Goal: Task Accomplishment & Management: Use online tool/utility

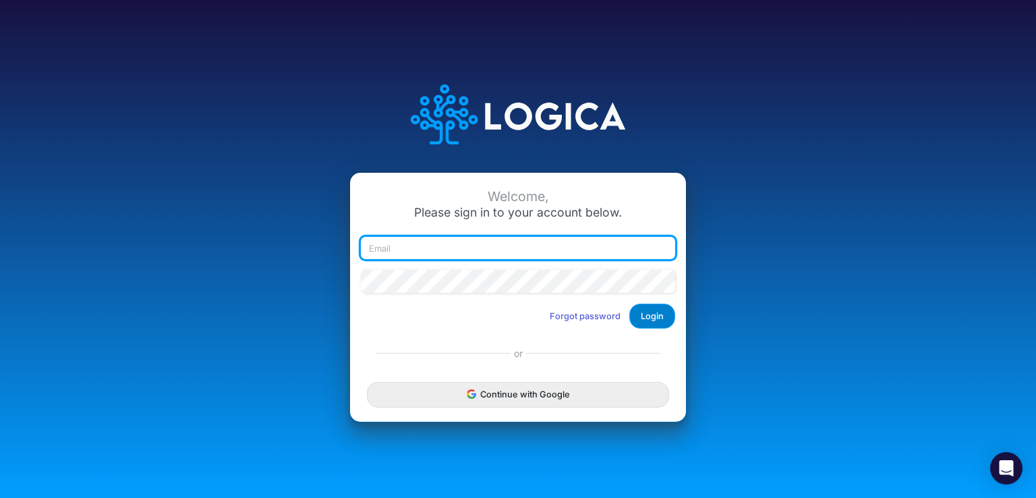
type input "[EMAIL_ADDRESS][DOMAIN_NAME]"
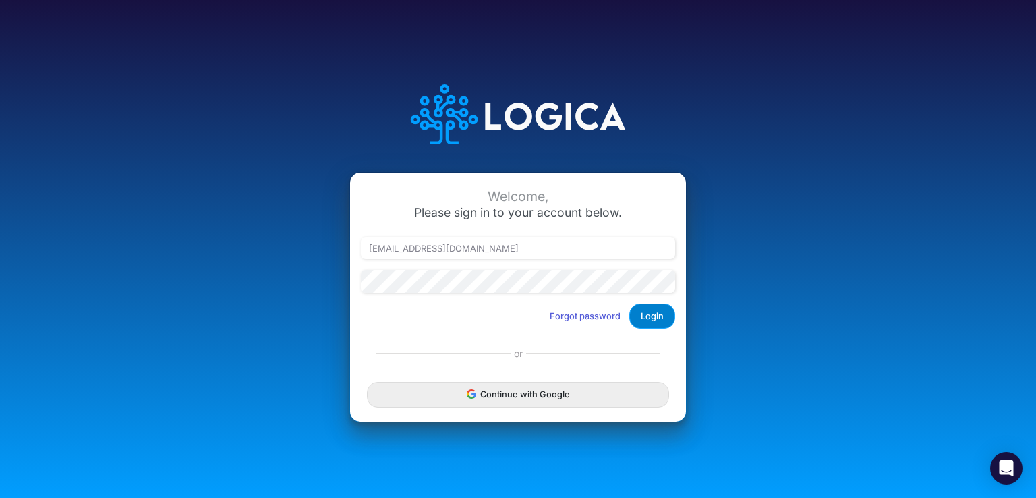
click at [662, 317] on button "Login" at bounding box center [652, 316] width 46 height 25
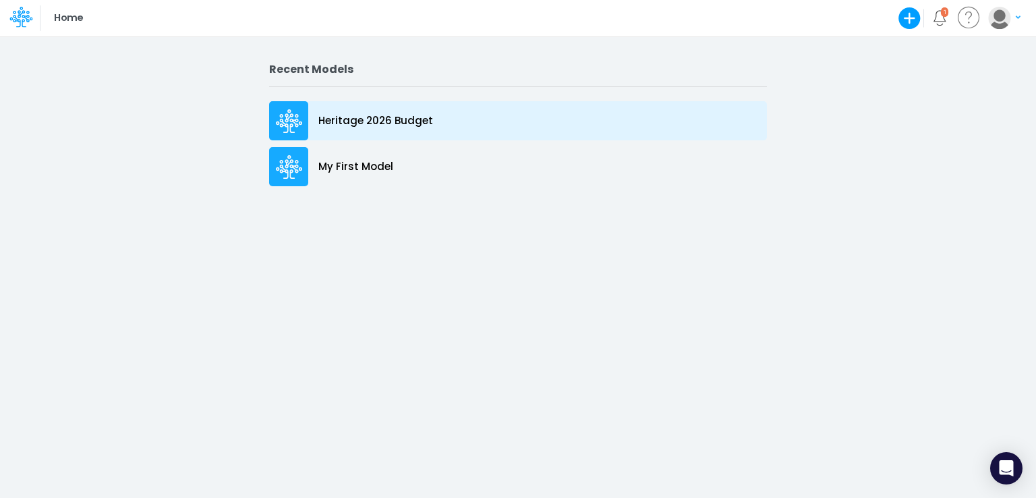
click at [344, 124] on p "Heritage 2026 Budget" at bounding box center [375, 121] width 115 height 16
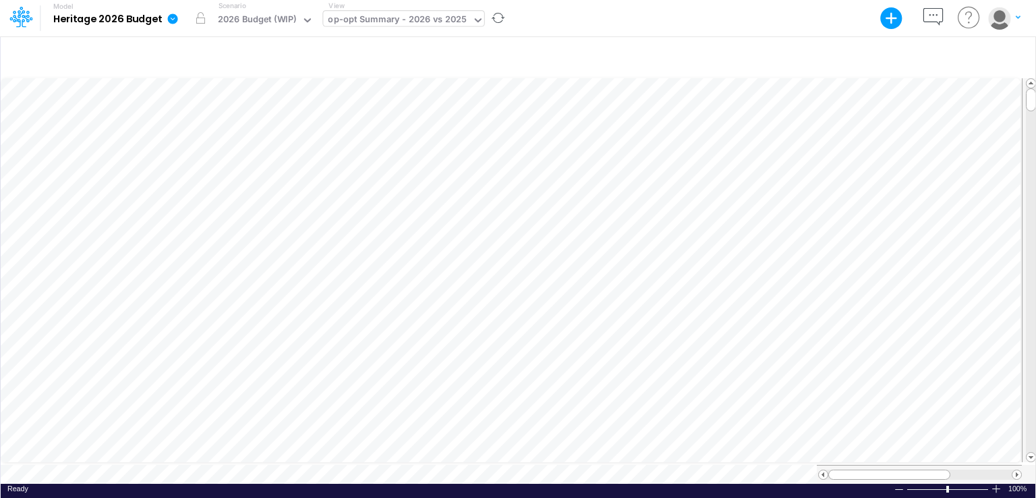
click at [475, 20] on icon at bounding box center [478, 20] width 7 height 4
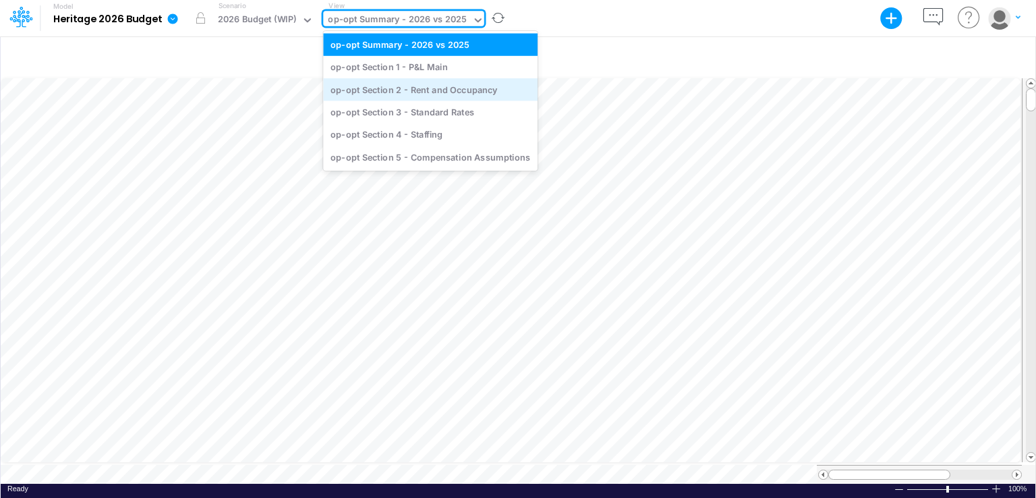
click at [451, 92] on div "op-opt Section 2 - Rent and Occupancy" at bounding box center [430, 89] width 215 height 22
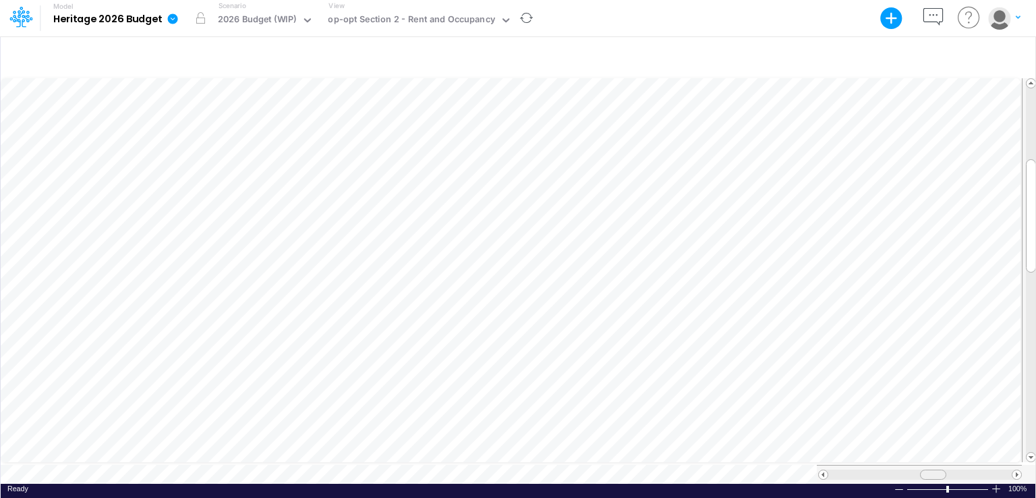
scroll to position [6, 0]
drag, startPoint x: 928, startPoint y: 469, endPoint x: 959, endPoint y: 468, distance: 31.0
click at [959, 470] on span at bounding box center [963, 474] width 9 height 9
click at [500, 21] on icon at bounding box center [506, 20] width 12 height 12
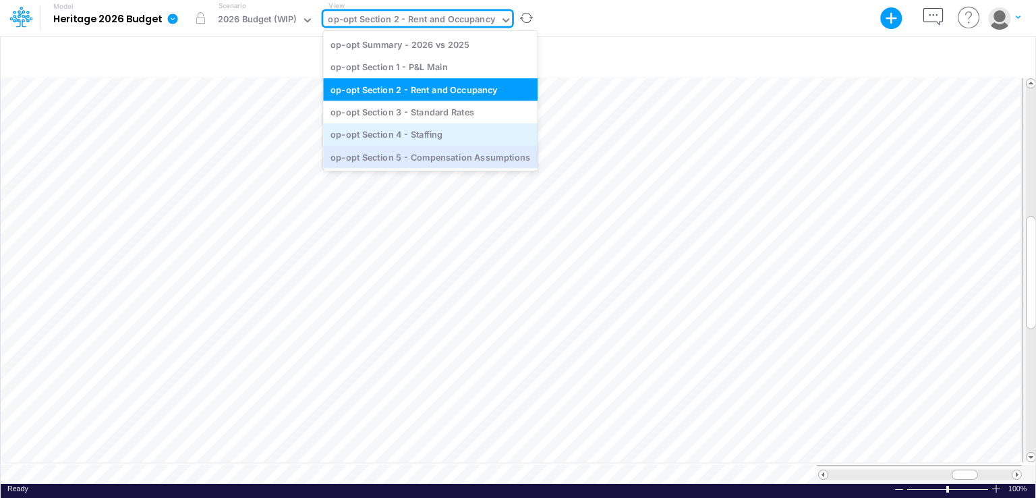
drag, startPoint x: 430, startPoint y: 160, endPoint x: 437, endPoint y: 144, distance: 17.5
click at [437, 144] on div "op-opt Summary - 2026 vs 2025 op-opt Section 1 - P&L Main op-opt Section 2 - Re…" at bounding box center [430, 101] width 215 height 140
click at [418, 136] on div "op-opt Section 4 - Staffing" at bounding box center [430, 134] width 215 height 22
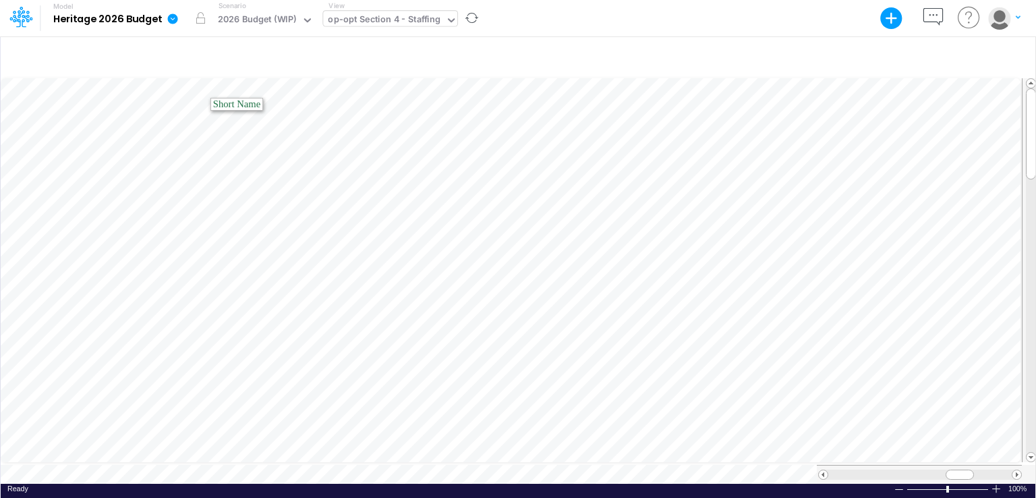
click at [445, 26] on div at bounding box center [451, 21] width 12 height 16
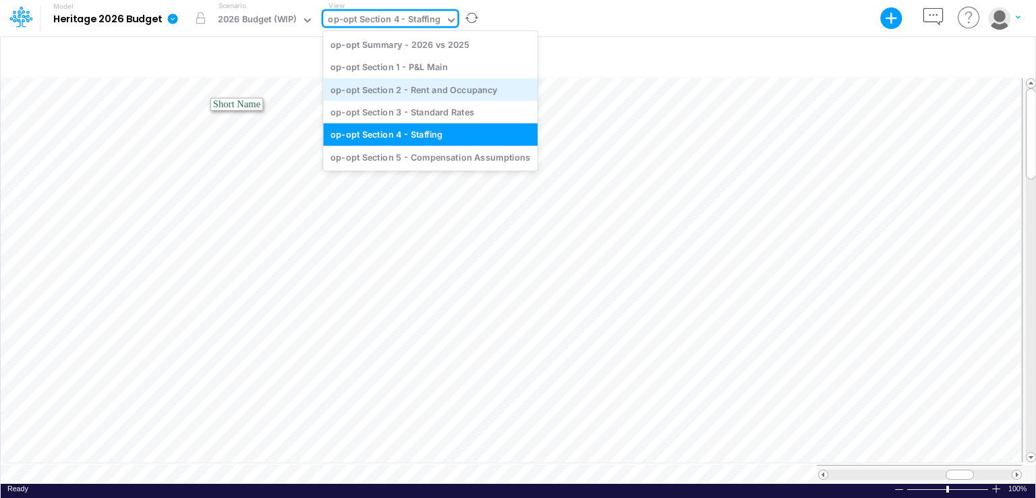
click at [405, 90] on div "op-opt Section 2 - Rent and Occupancy" at bounding box center [430, 89] width 215 height 22
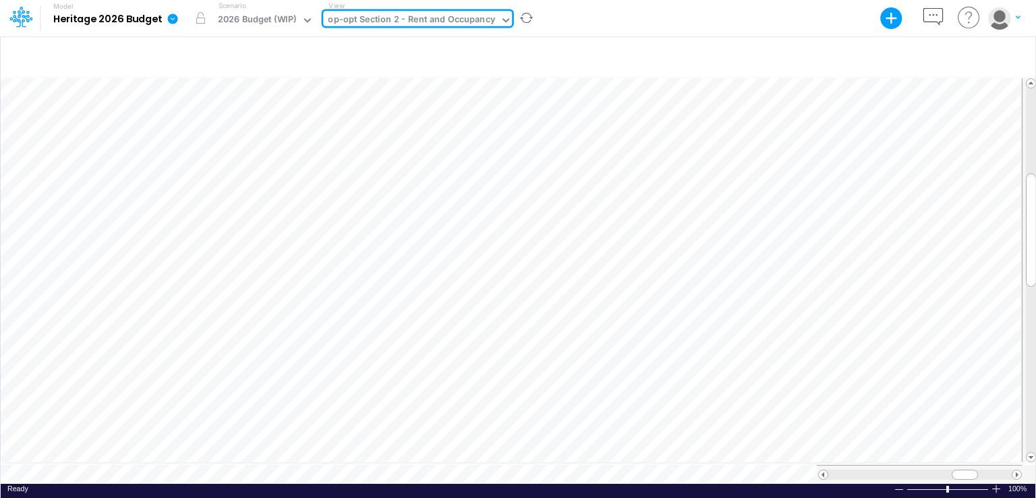
click at [503, 20] on icon at bounding box center [506, 20] width 7 height 4
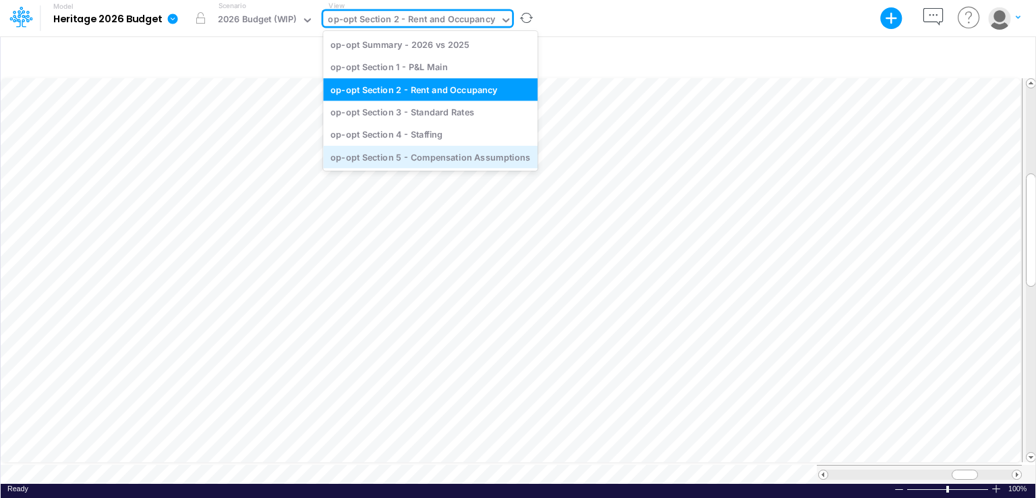
click at [429, 154] on div "op-opt Section 5 - Compensation Assumptions" at bounding box center [430, 157] width 215 height 22
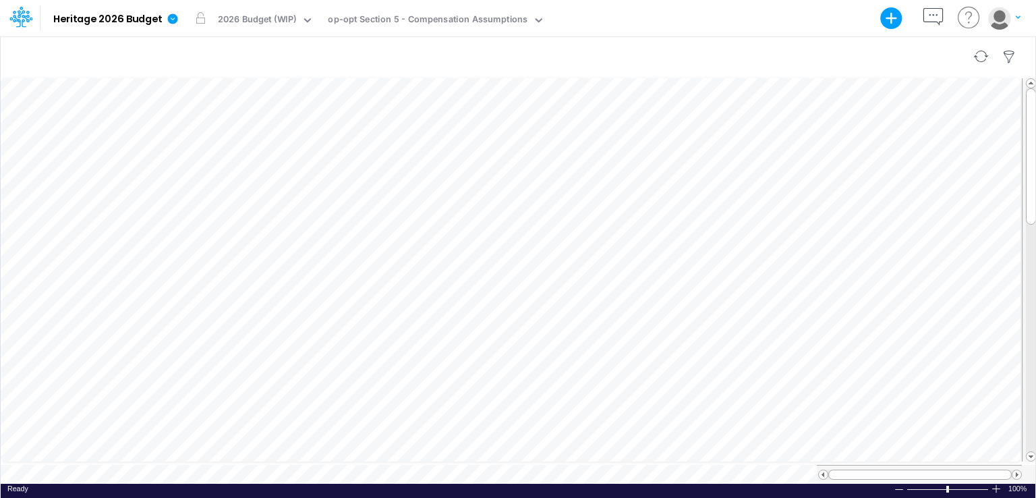
scroll to position [6, 1]
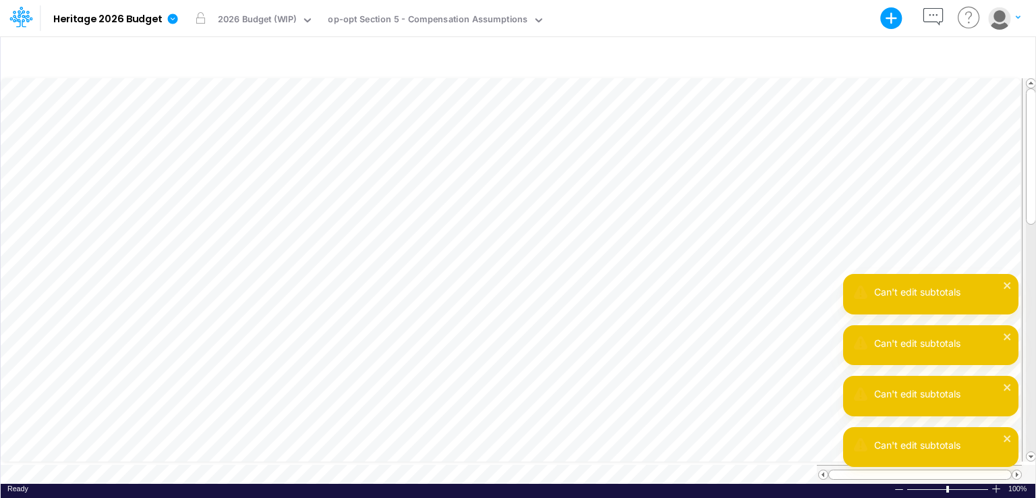
scroll to position [6, 13]
click at [1009, 285] on icon "close" at bounding box center [1007, 285] width 9 height 11
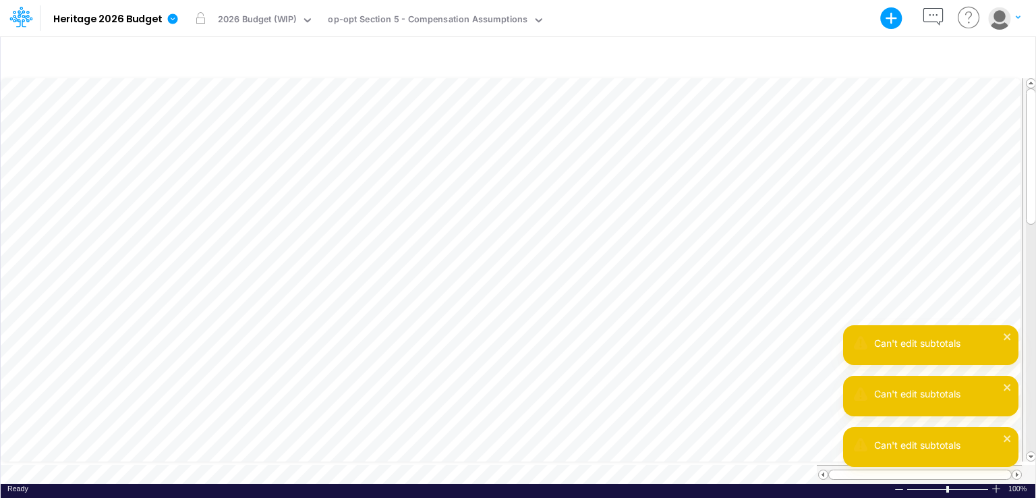
scroll to position [6, 1]
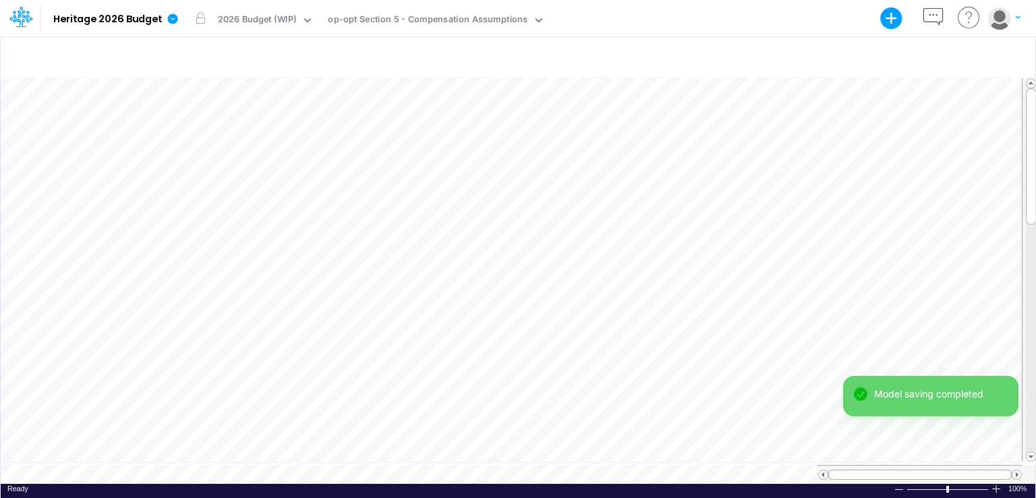
scroll to position [6, 1]
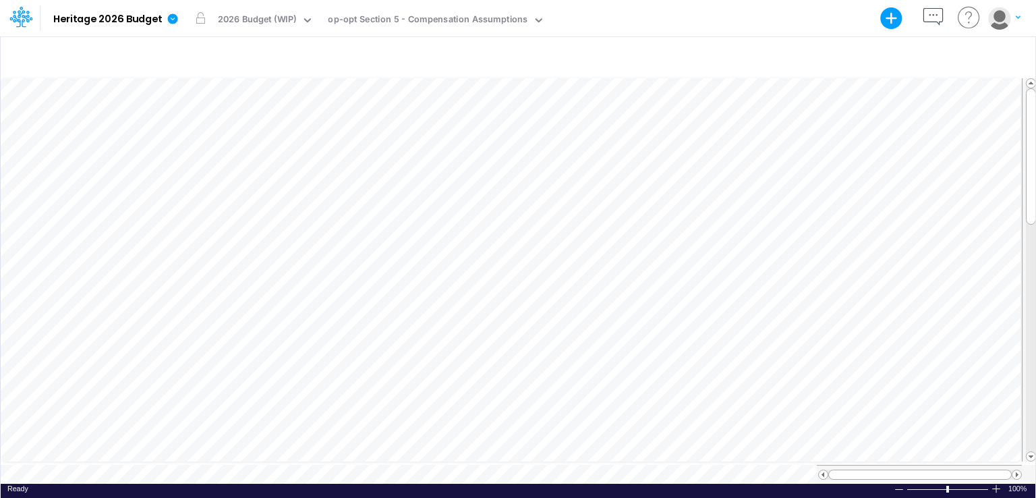
scroll to position [6, 1]
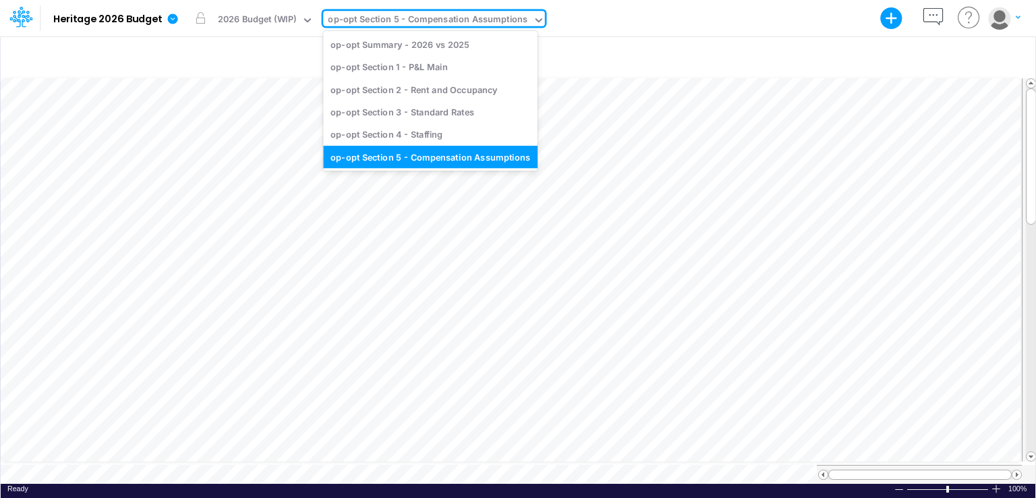
click at [512, 20] on div "op-opt Section 5 - Compensation Assumptions" at bounding box center [428, 21] width 200 height 16
click at [419, 65] on div "op-opt Section 1 - P&L Main" at bounding box center [430, 67] width 215 height 22
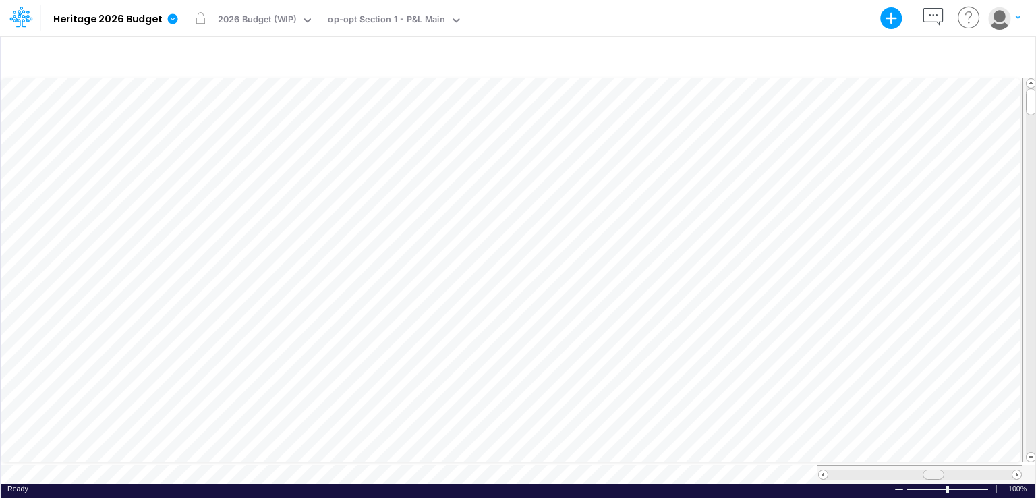
scroll to position [6, 0]
drag, startPoint x: 926, startPoint y: 472, endPoint x: 957, endPoint y: 471, distance: 31.1
click at [957, 471] on div at bounding box center [965, 475] width 22 height 10
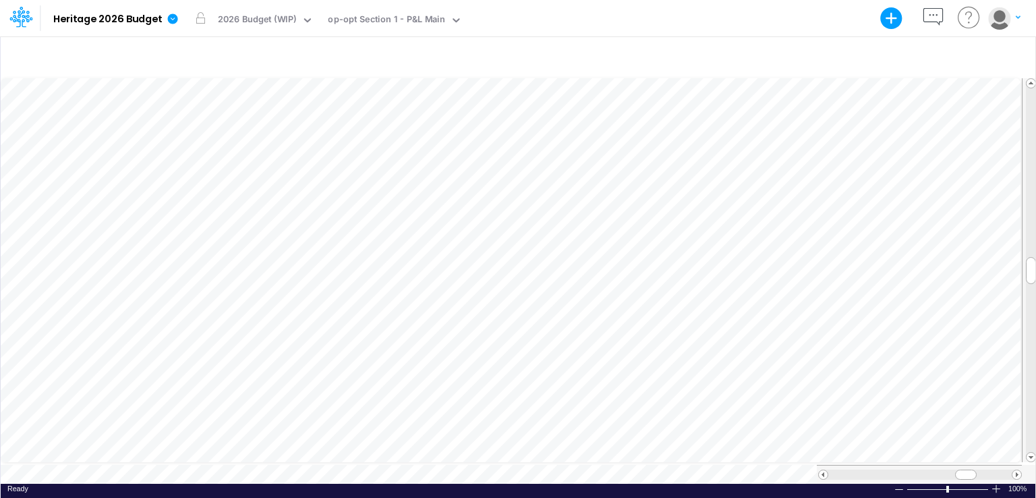
scroll to position [6, 1]
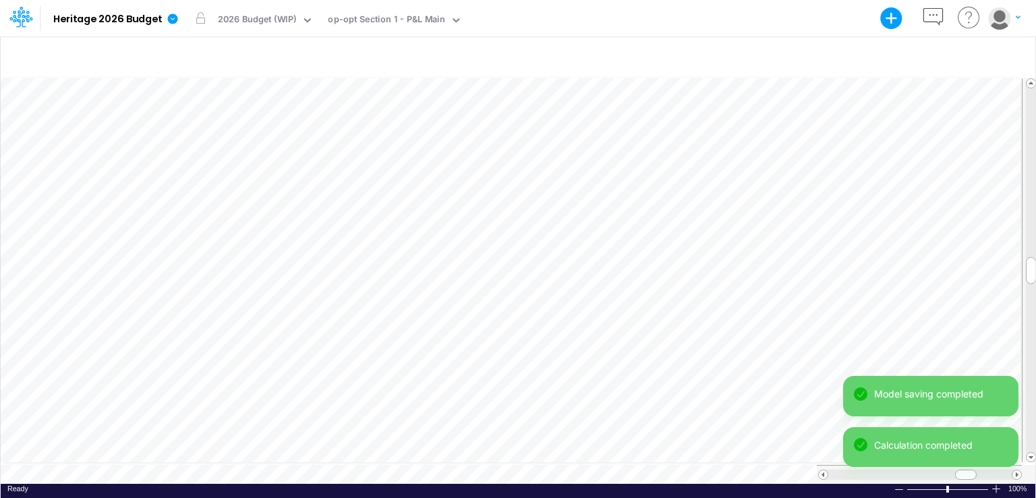
scroll to position [6, 1]
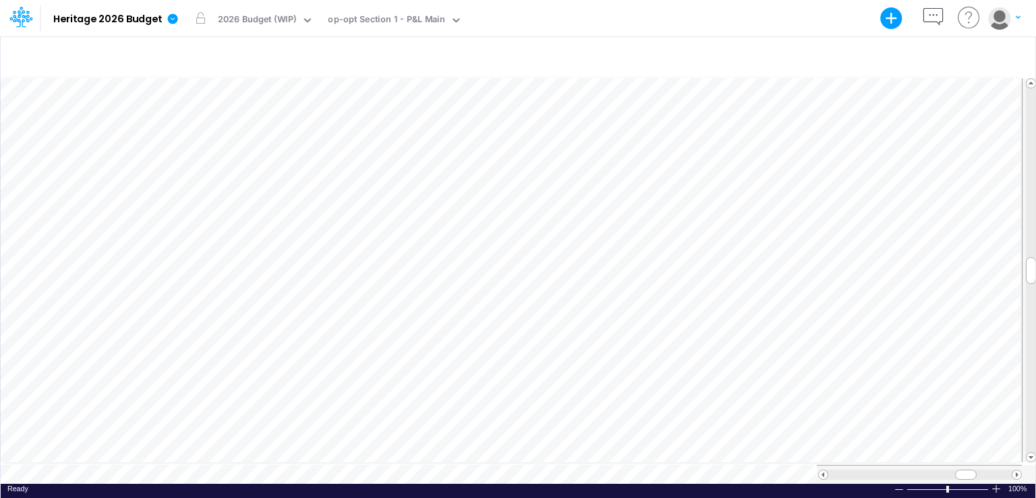
scroll to position [6, 1]
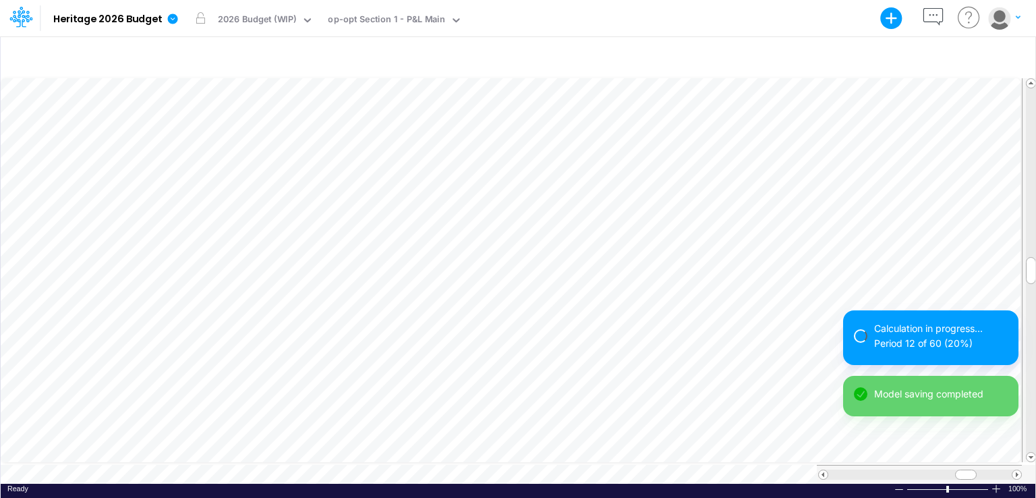
scroll to position [6, 1]
click at [989, 465] on div "Calculation in progress... Period 9 of 20 (45%) Model saving completed Calculat…" at bounding box center [930, 393] width 175 height 167
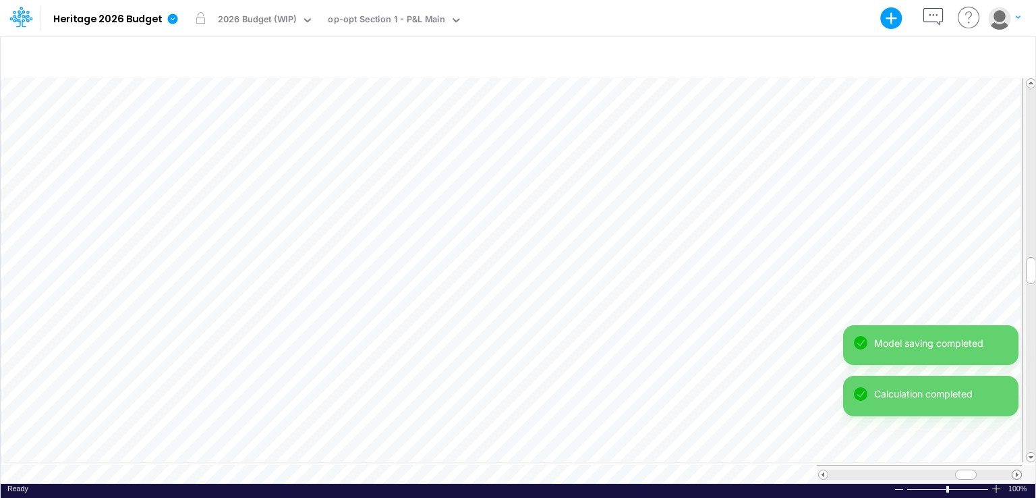
click at [1020, 470] on span at bounding box center [1017, 474] width 9 height 9
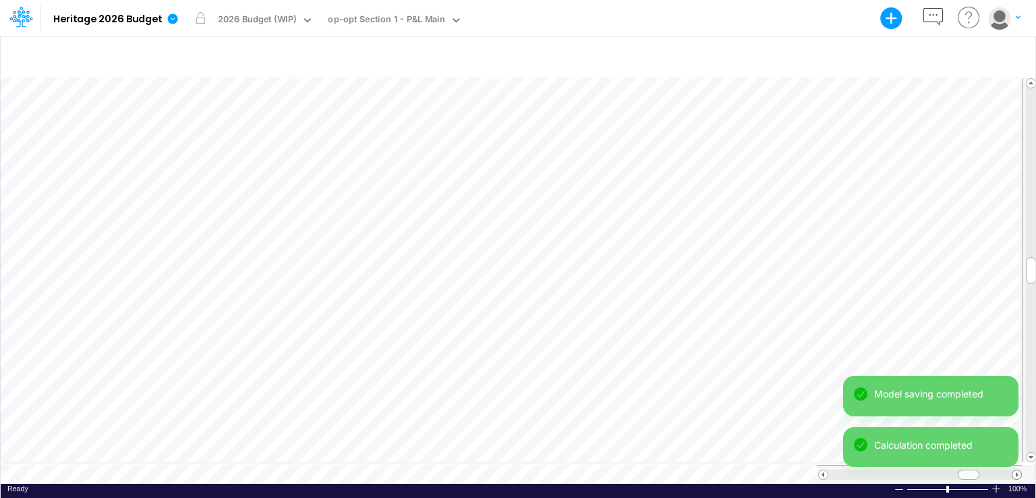
click at [1020, 470] on span at bounding box center [1017, 474] width 9 height 9
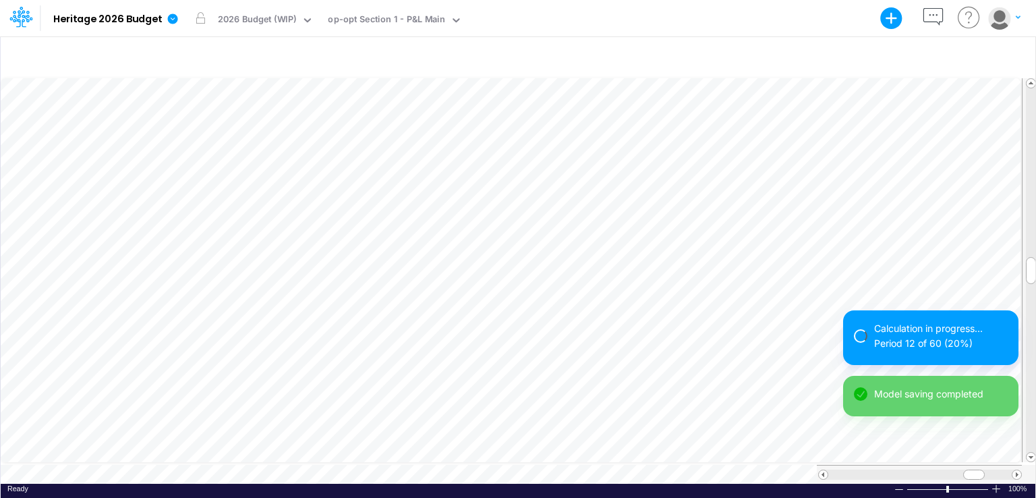
scroll to position [6, 1]
click at [1015, 467] on div "Calculation in progress... Period 14 of 20 (70%) Model saving completed Calcula…" at bounding box center [930, 393] width 175 height 167
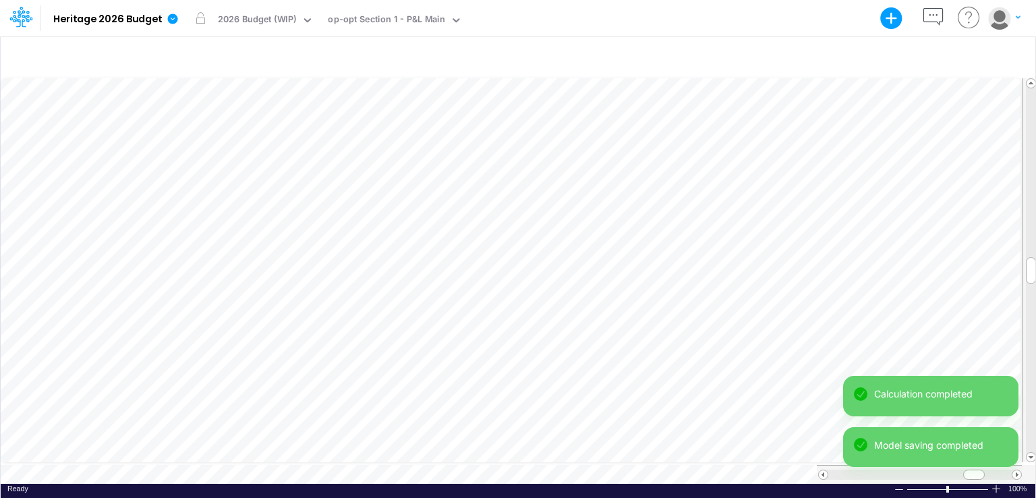
click at [1017, 467] on div "Calculation completed Model saving completed Calculation completed" at bounding box center [930, 427] width 175 height 102
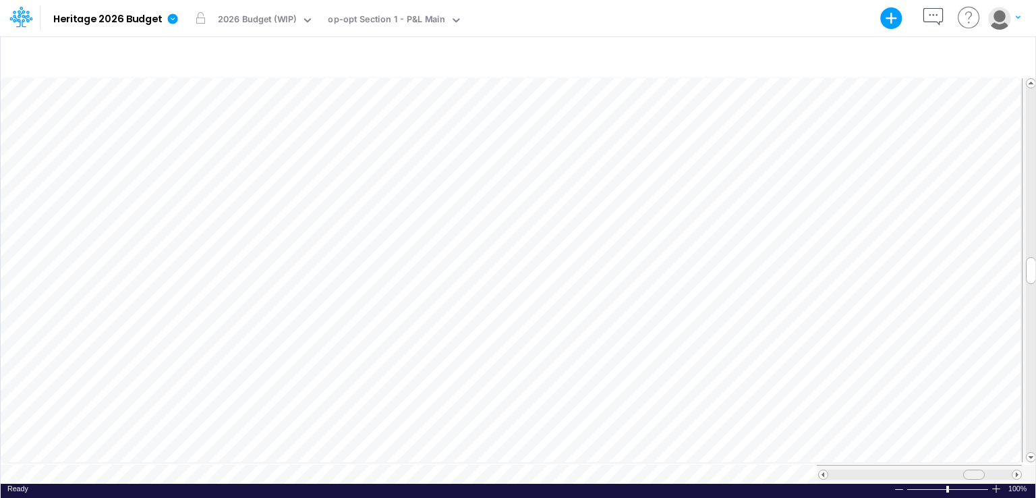
scroll to position [6, 1]
click at [987, 470] on div at bounding box center [981, 475] width 22 height 10
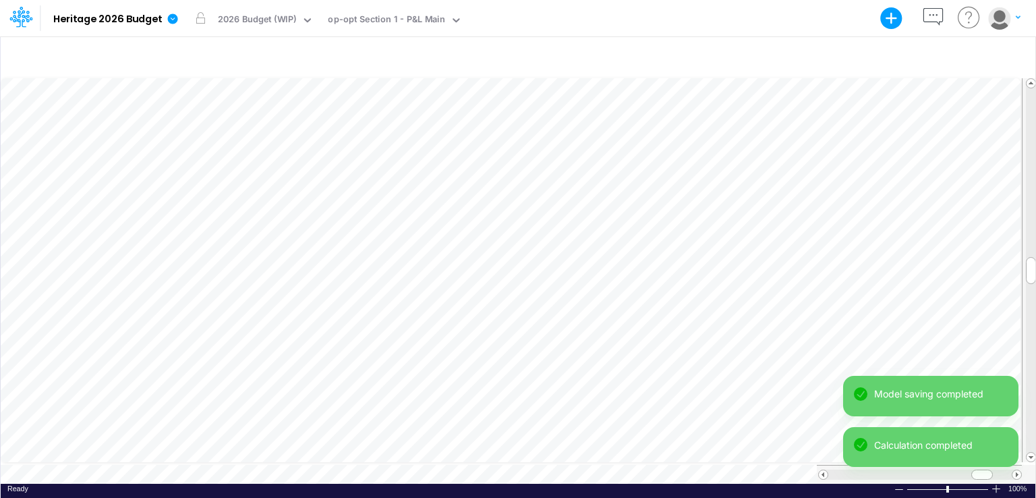
scroll to position [6, 1]
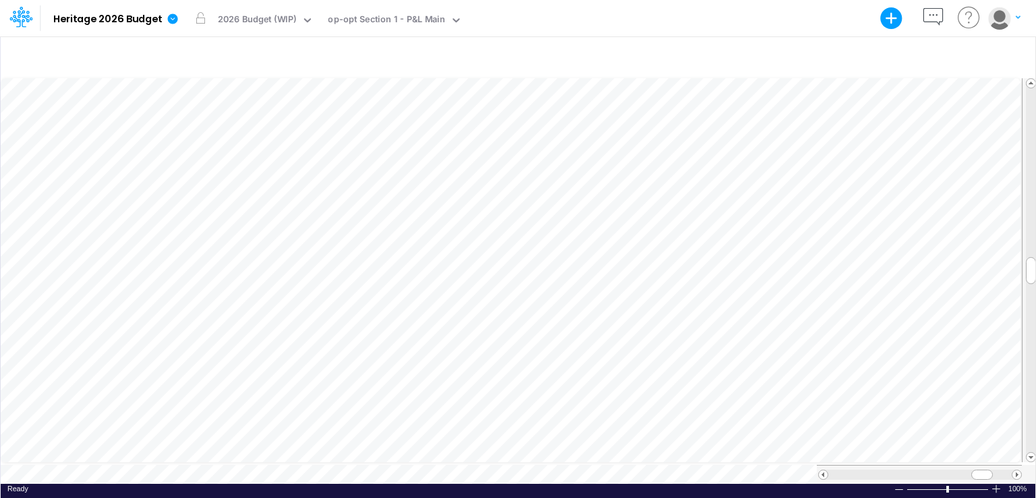
scroll to position [6, 1]
drag, startPoint x: 986, startPoint y: 469, endPoint x: 963, endPoint y: 470, distance: 23.0
click at [963, 470] on div at bounding box center [959, 475] width 22 height 10
click at [638, 215] on div "1300" at bounding box center [665, 216] width 69 height 13
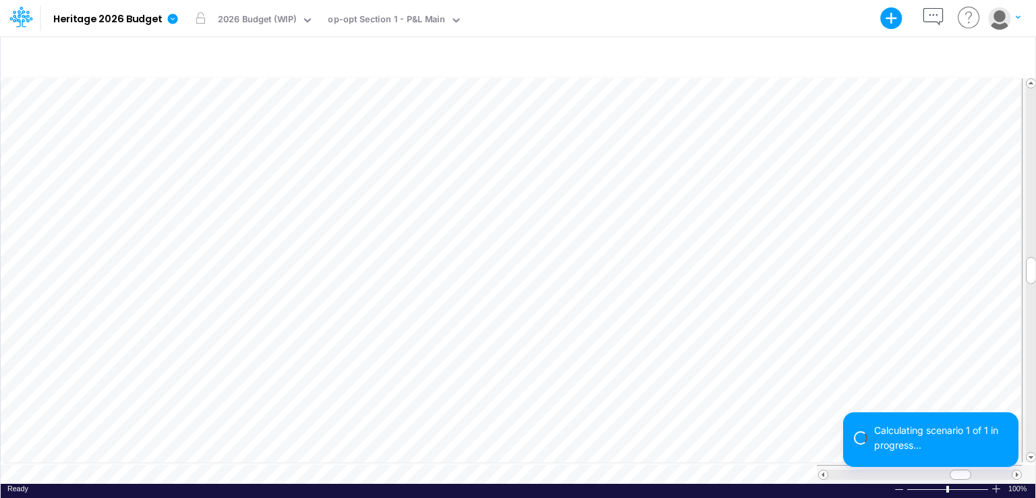
scroll to position [6, 1]
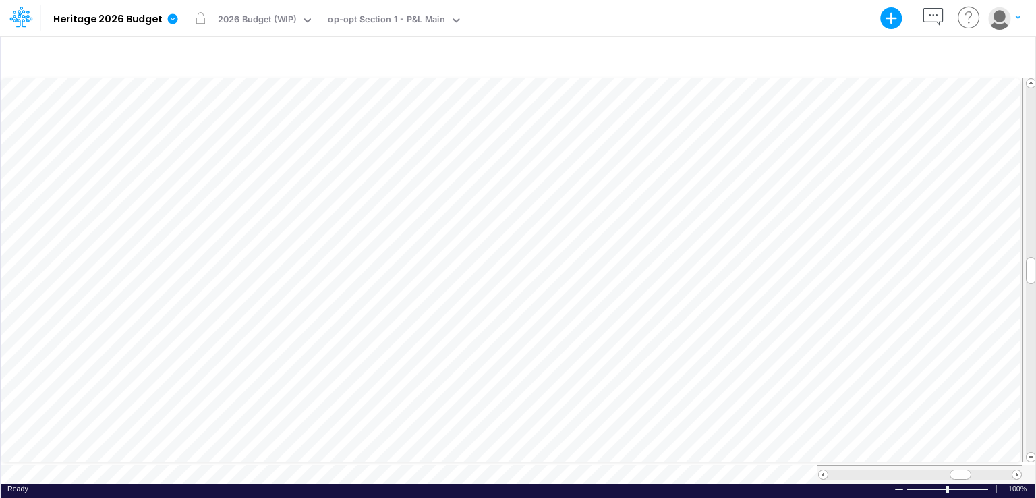
drag, startPoint x: 959, startPoint y: 470, endPoint x: 1011, endPoint y: 468, distance: 51.3
drag, startPoint x: 961, startPoint y: 470, endPoint x: 995, endPoint y: 470, distance: 34.4
click at [995, 470] on span at bounding box center [994, 474] width 9 height 9
click at [823, 470] on span at bounding box center [823, 474] width 9 height 9
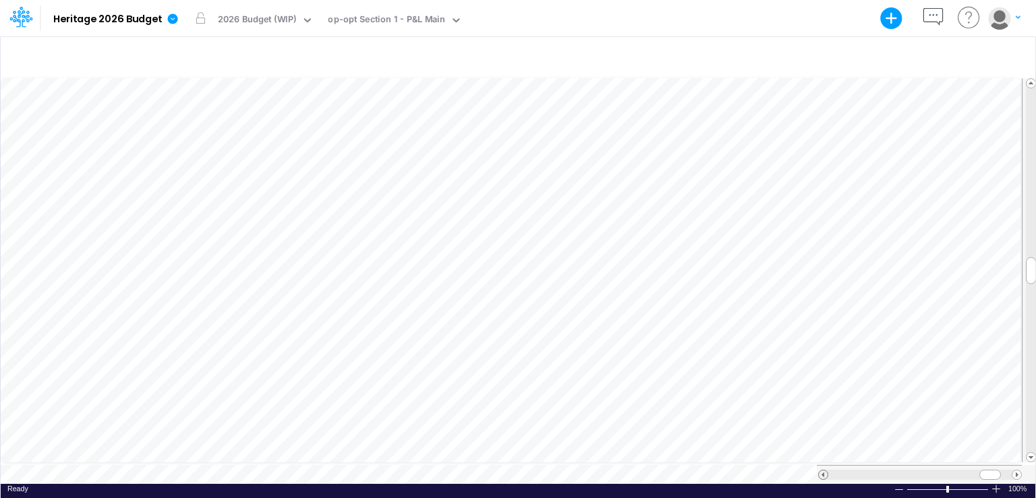
click at [823, 470] on span at bounding box center [823, 474] width 9 height 9
